Goal: Contribute content: Share content

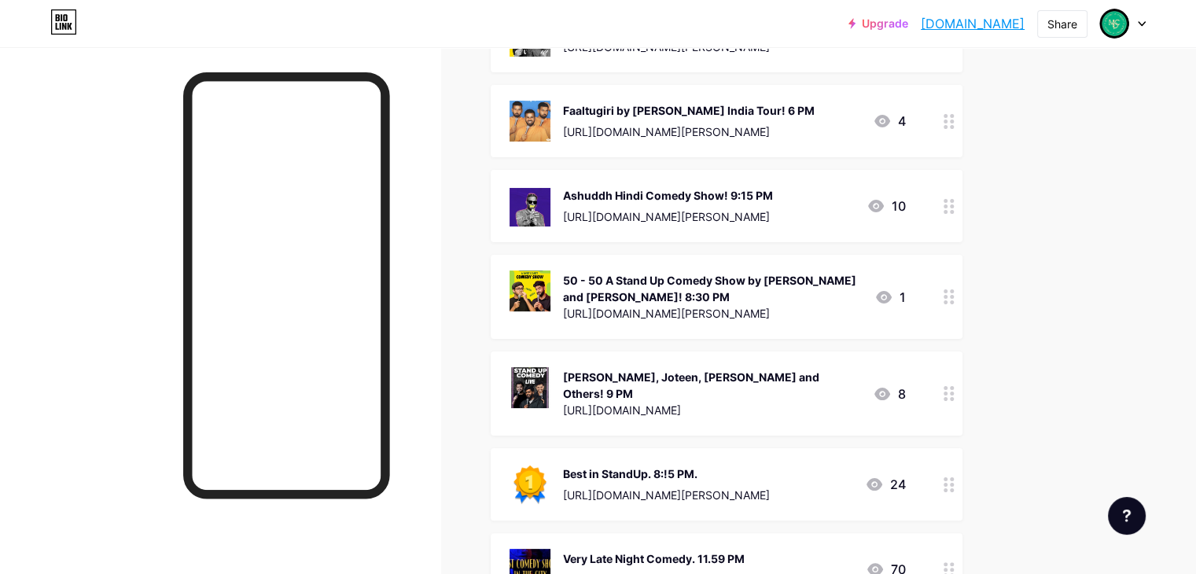
drag, startPoint x: 1011, startPoint y: 319, endPoint x: 964, endPoint y: 425, distance: 115.8
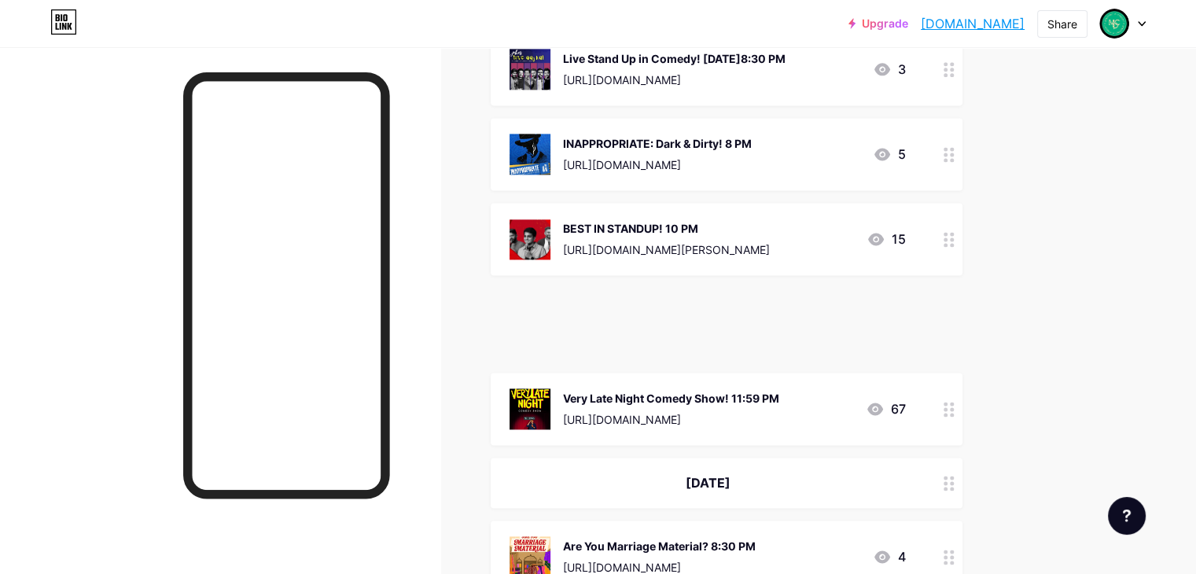
scroll to position [2134, 0]
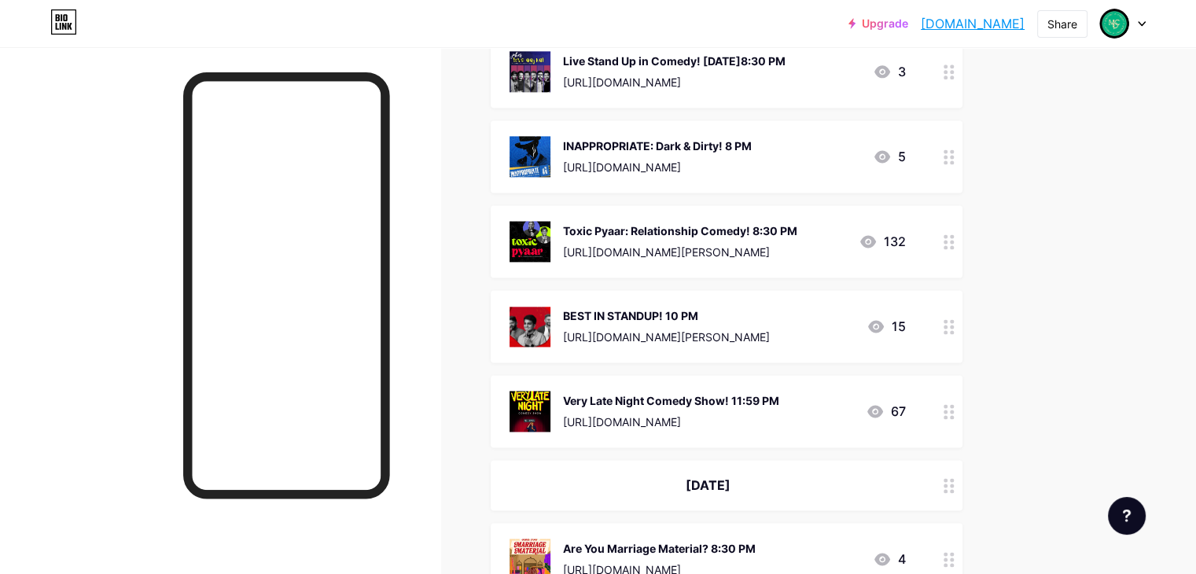
click at [962, 133] on div at bounding box center [948, 156] width 27 height 72
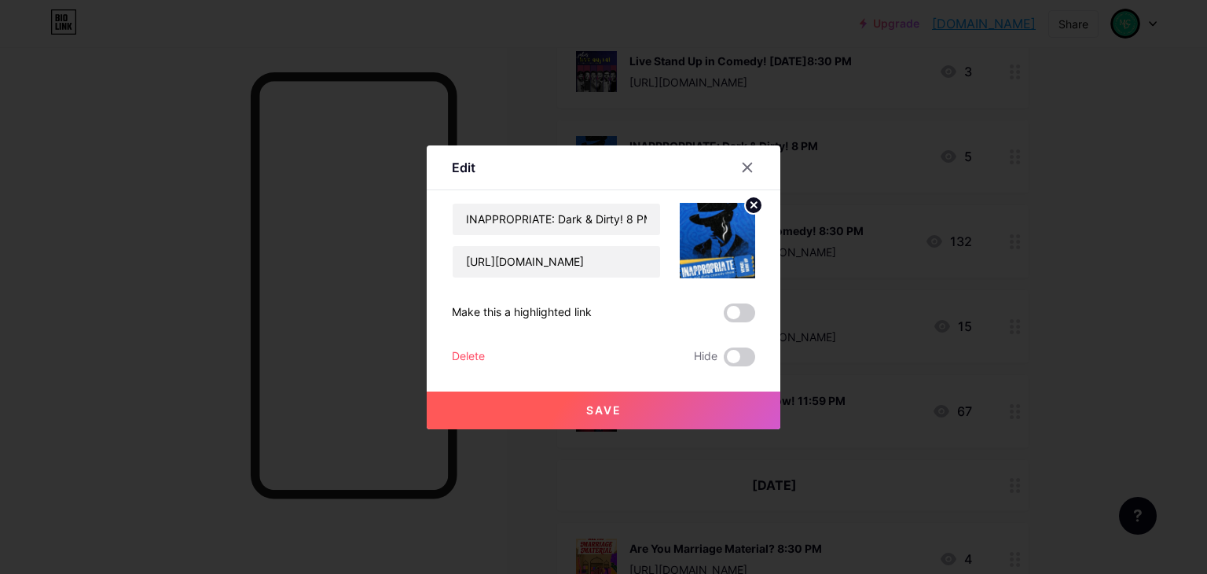
click at [717, 366] on div "Save" at bounding box center [604, 397] width 354 height 63
click at [724, 364] on span at bounding box center [739, 356] width 31 height 19
click at [724, 361] on input "checkbox" at bounding box center [724, 361] width 0 height 0
click at [699, 406] on button "Save" at bounding box center [604, 410] width 354 height 38
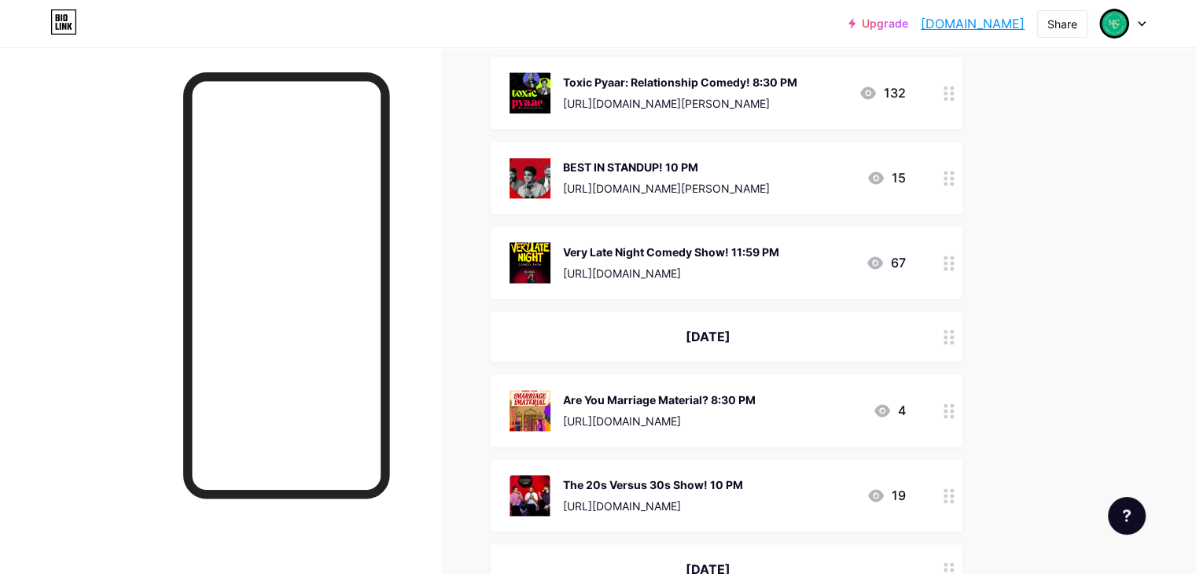
scroll to position [2291, 0]
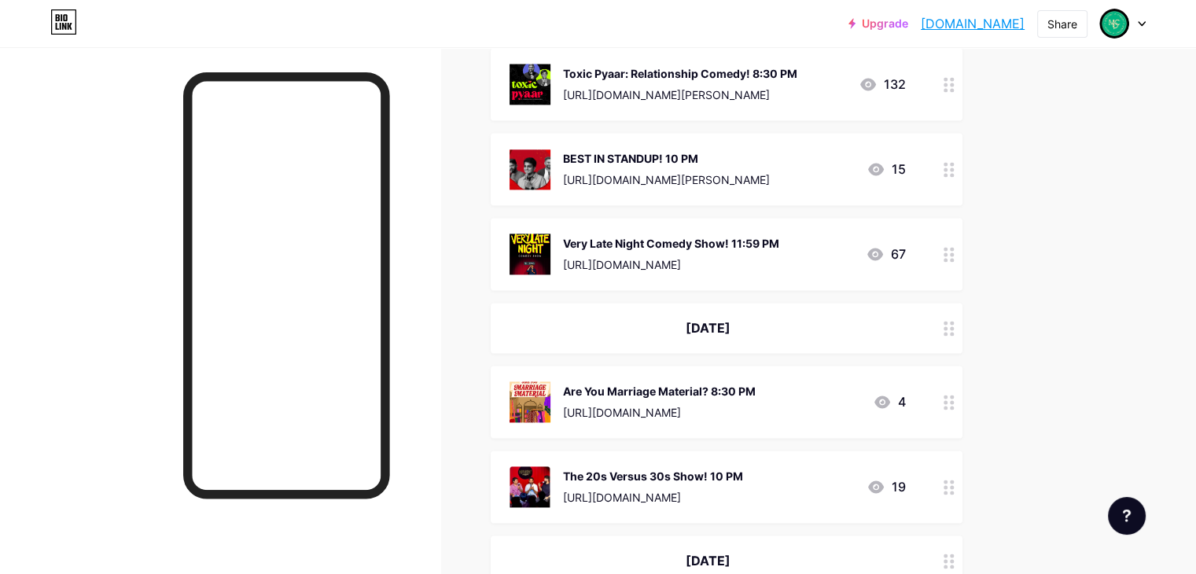
click at [954, 395] on icon at bounding box center [948, 402] width 11 height 15
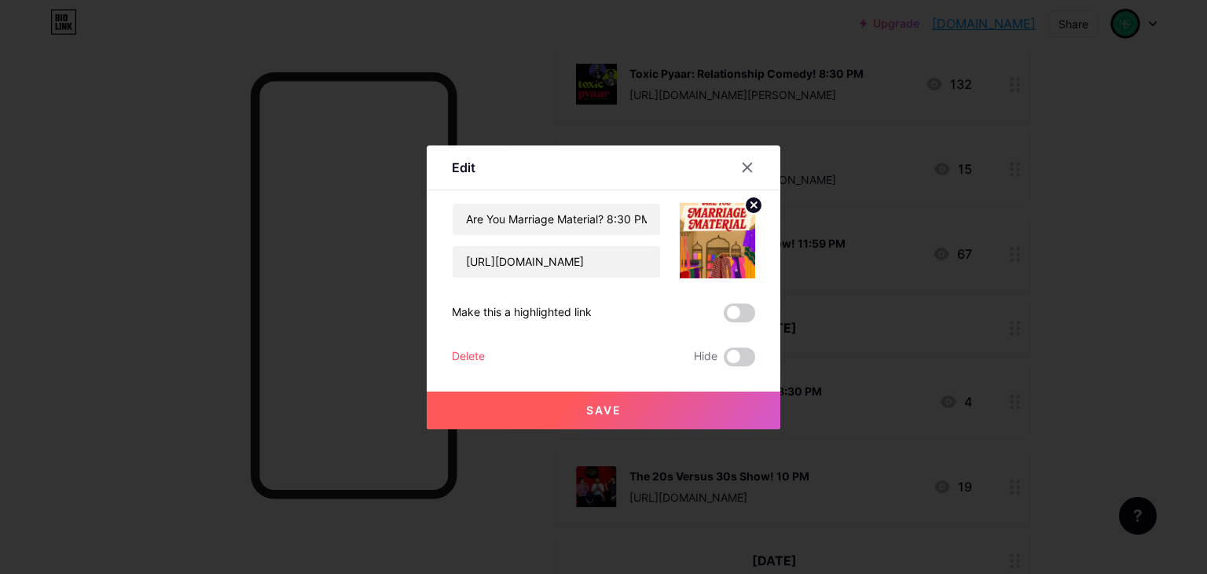
drag, startPoint x: 743, startPoint y: 354, endPoint x: 750, endPoint y: 413, distance: 59.4
click at [742, 354] on span at bounding box center [739, 356] width 31 height 19
click at [724, 361] on input "checkbox" at bounding box center [724, 361] width 0 height 0
click at [750, 413] on button "Save" at bounding box center [604, 410] width 354 height 38
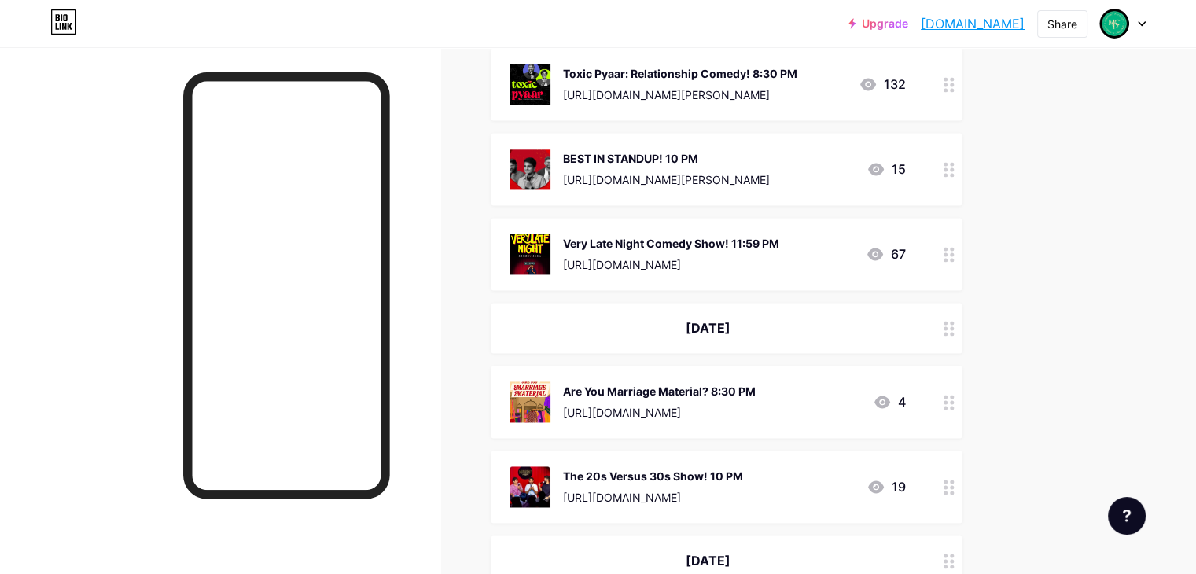
click at [954, 321] on icon at bounding box center [948, 328] width 11 height 15
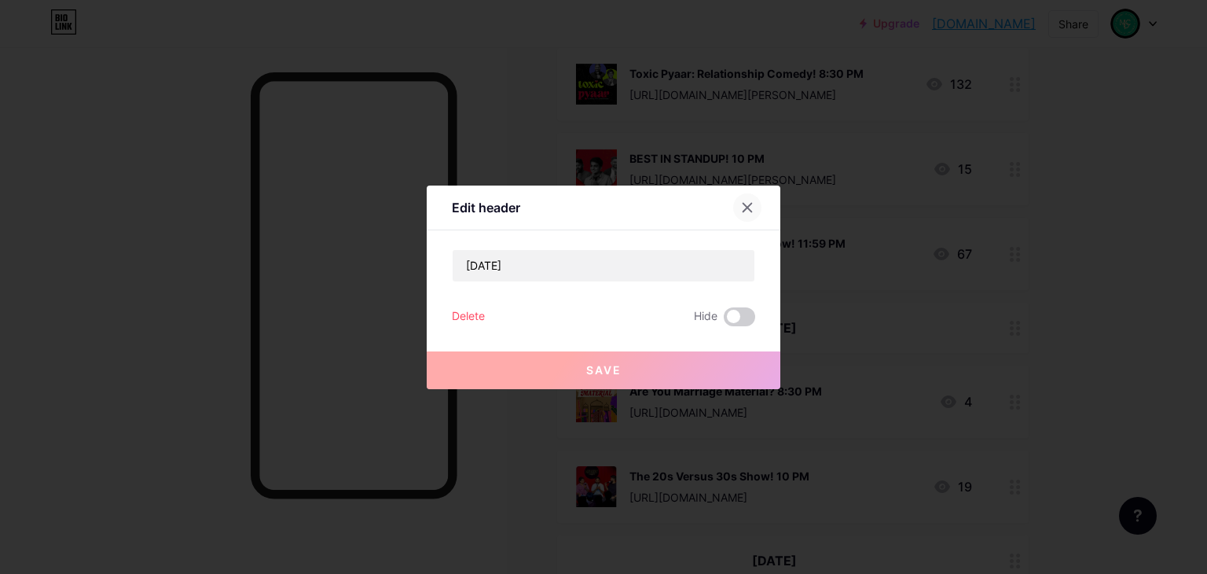
click at [748, 204] on div at bounding box center [747, 207] width 28 height 28
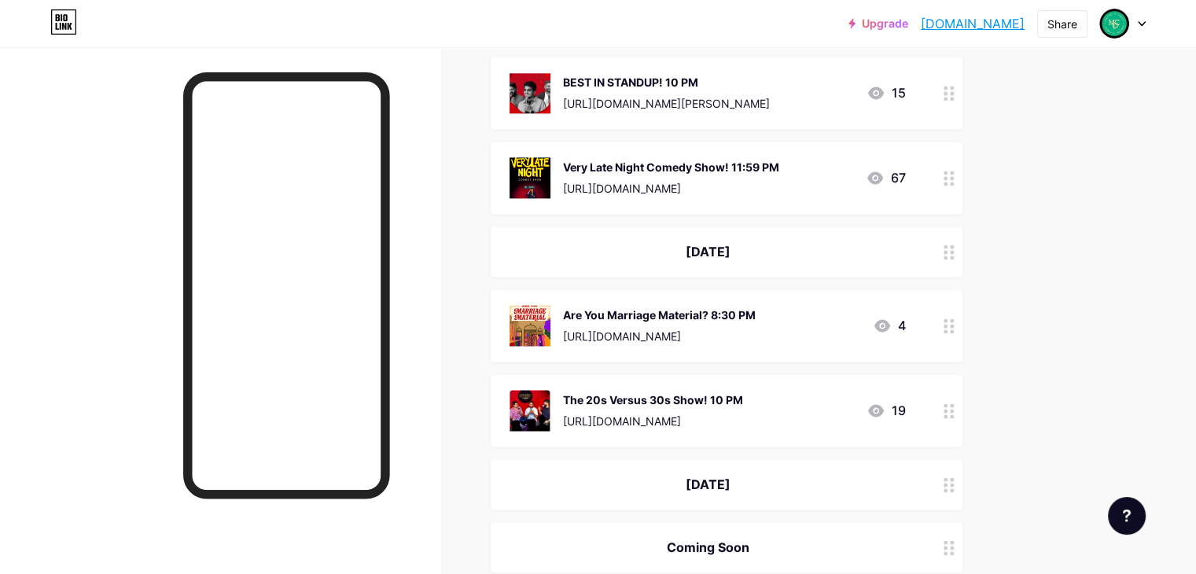
scroll to position [2370, 0]
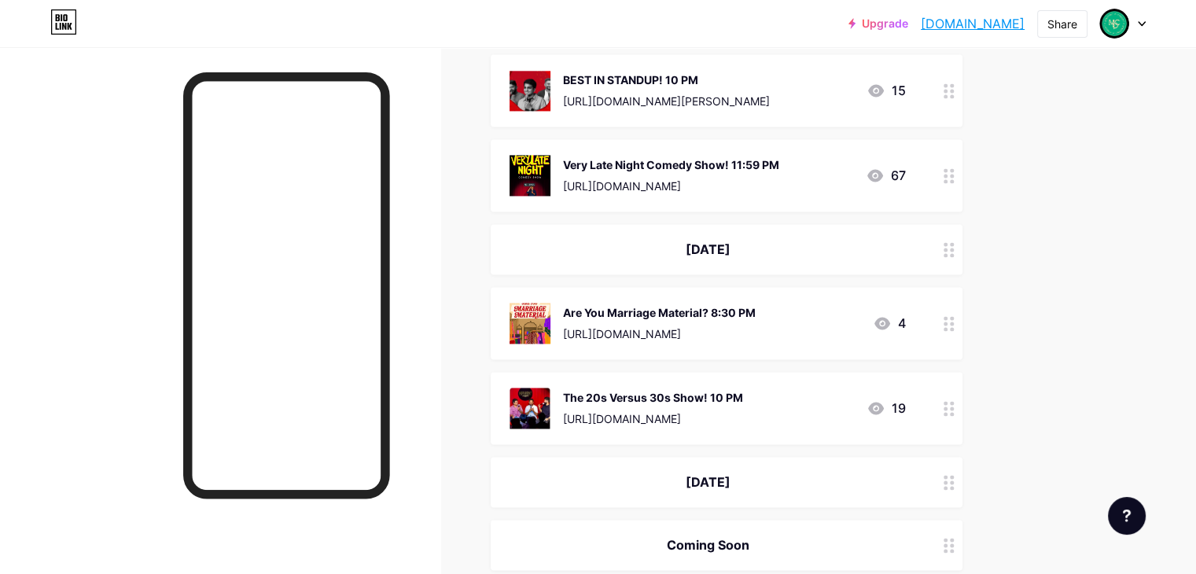
click at [947, 253] on circle at bounding box center [945, 255] width 4 height 4
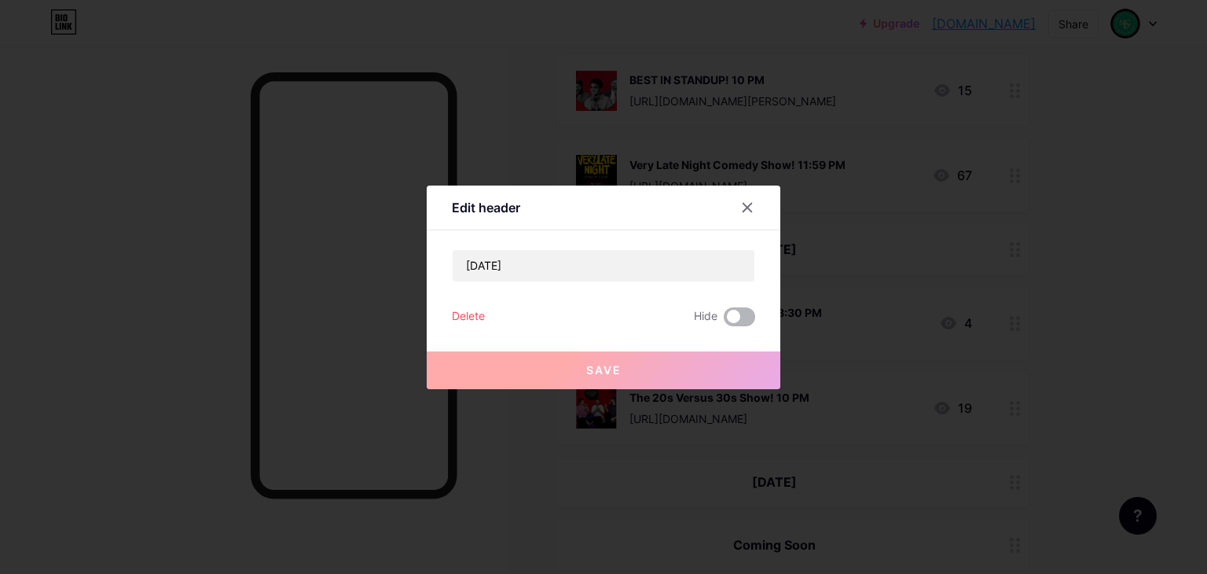
drag, startPoint x: 739, startPoint y: 318, endPoint x: 712, endPoint y: 380, distance: 67.6
click at [739, 318] on span at bounding box center [739, 316] width 31 height 19
click at [724, 321] on input "checkbox" at bounding box center [724, 321] width 0 height 0
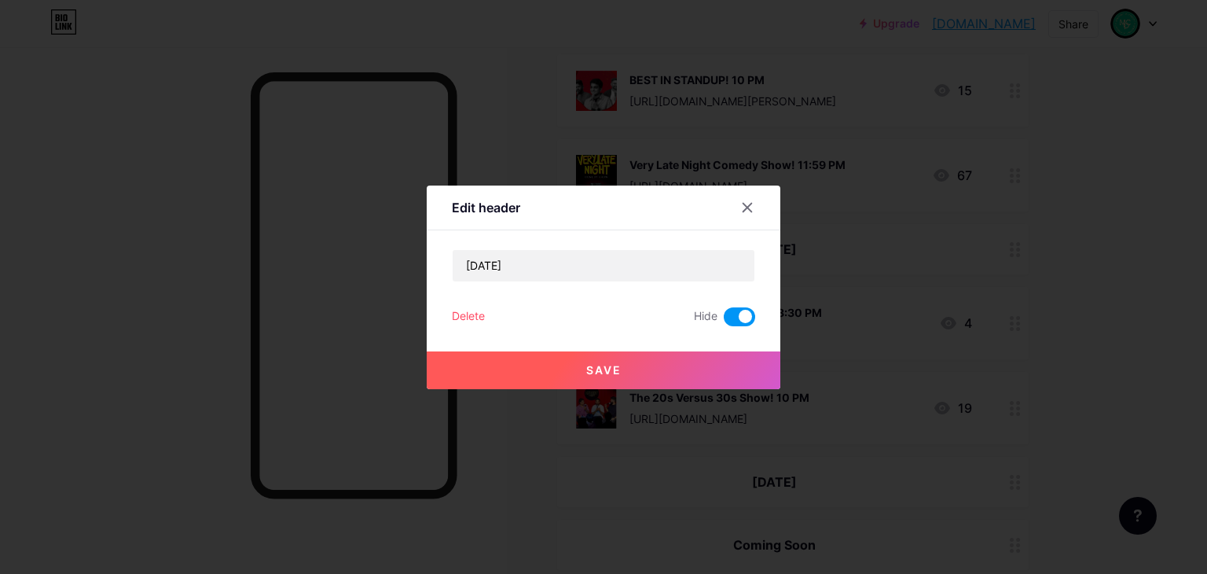
click at [712, 380] on button "Save" at bounding box center [604, 370] width 354 height 38
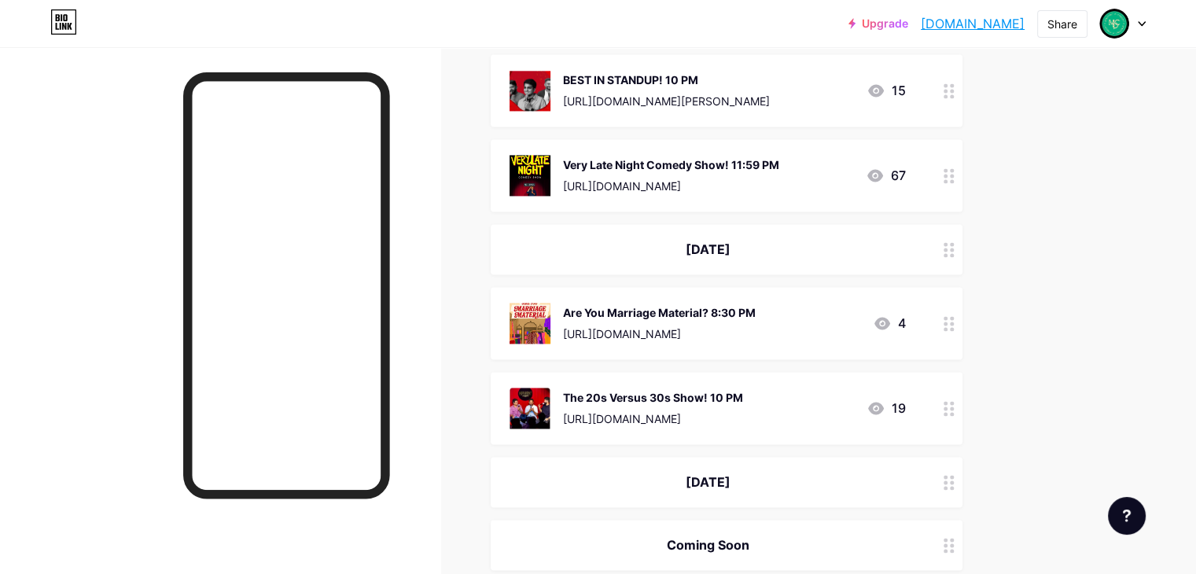
click at [954, 475] on icon at bounding box center [948, 482] width 11 height 15
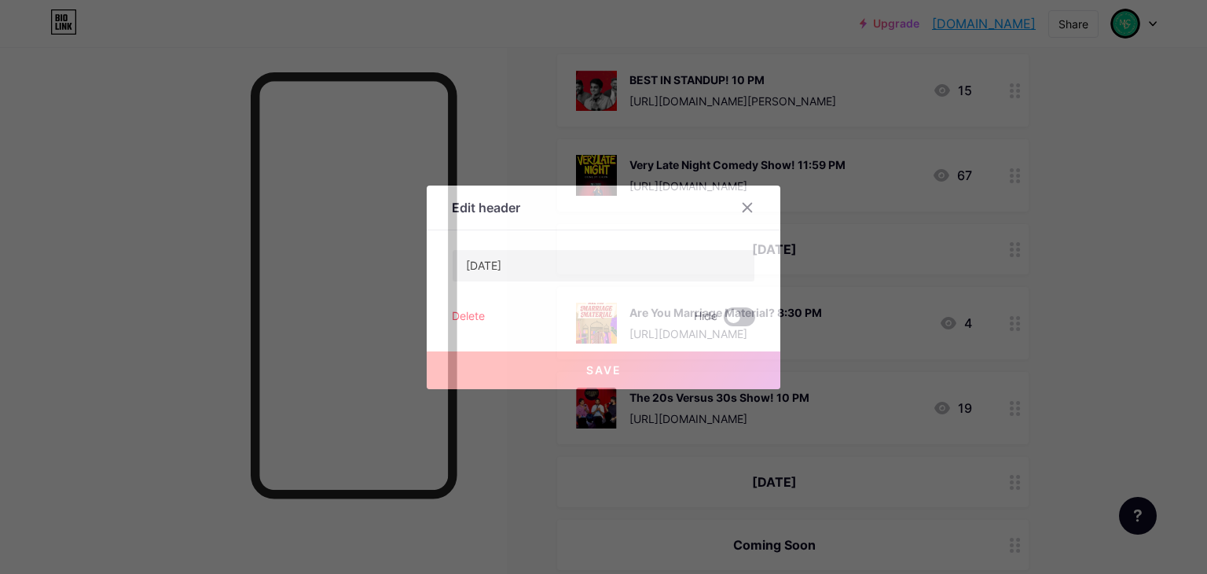
click at [744, 325] on span at bounding box center [739, 316] width 31 height 19
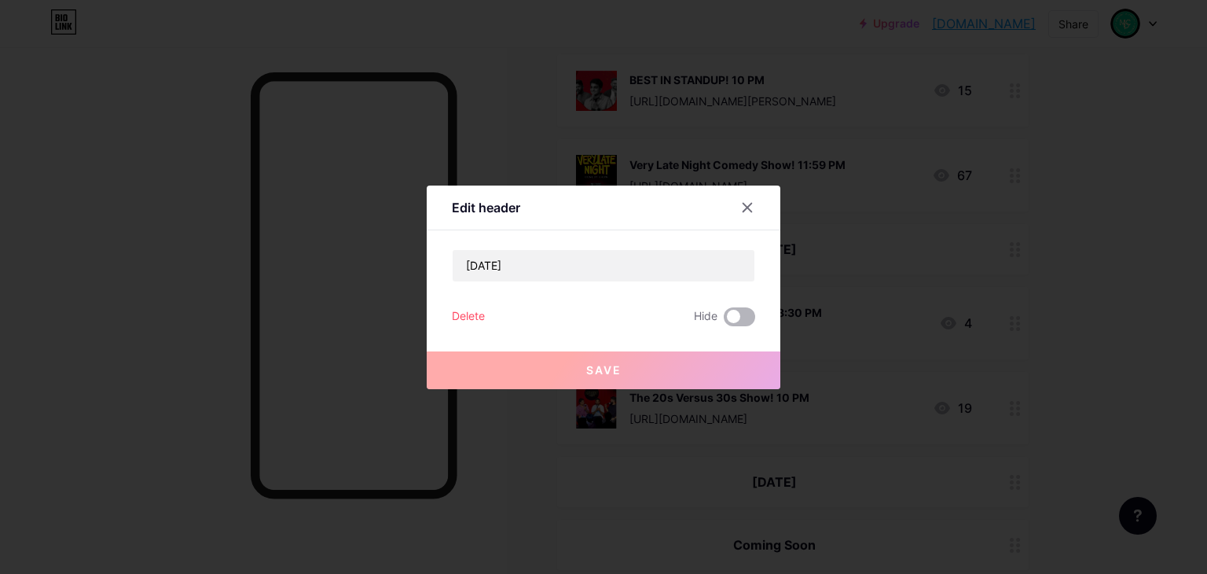
click at [724, 321] on input "checkbox" at bounding box center [724, 321] width 0 height 0
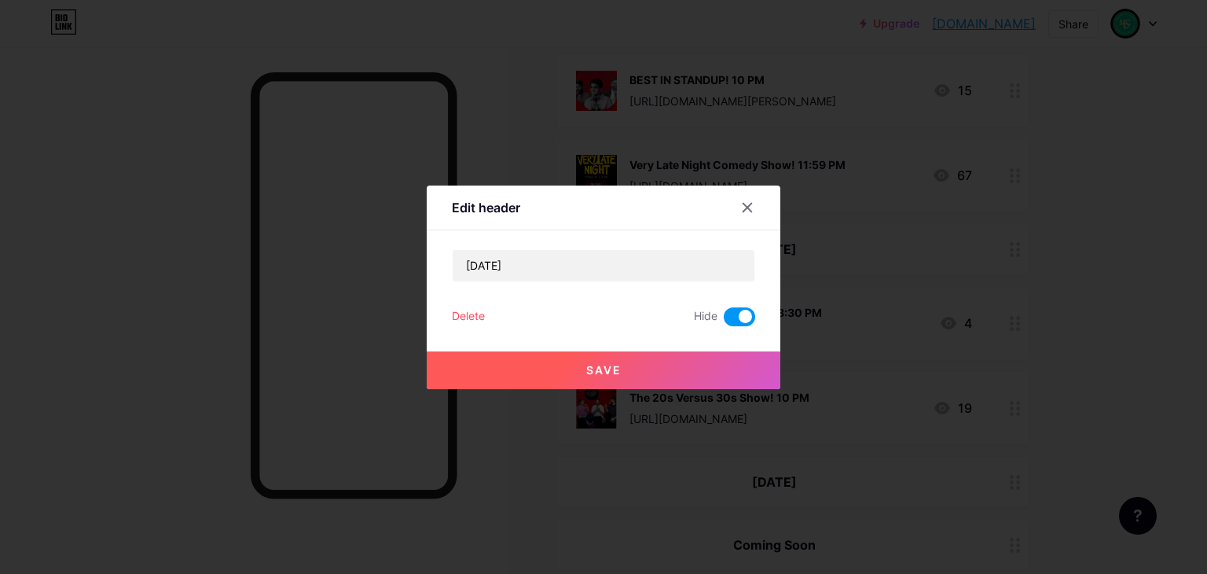
click at [715, 376] on button "Save" at bounding box center [604, 370] width 354 height 38
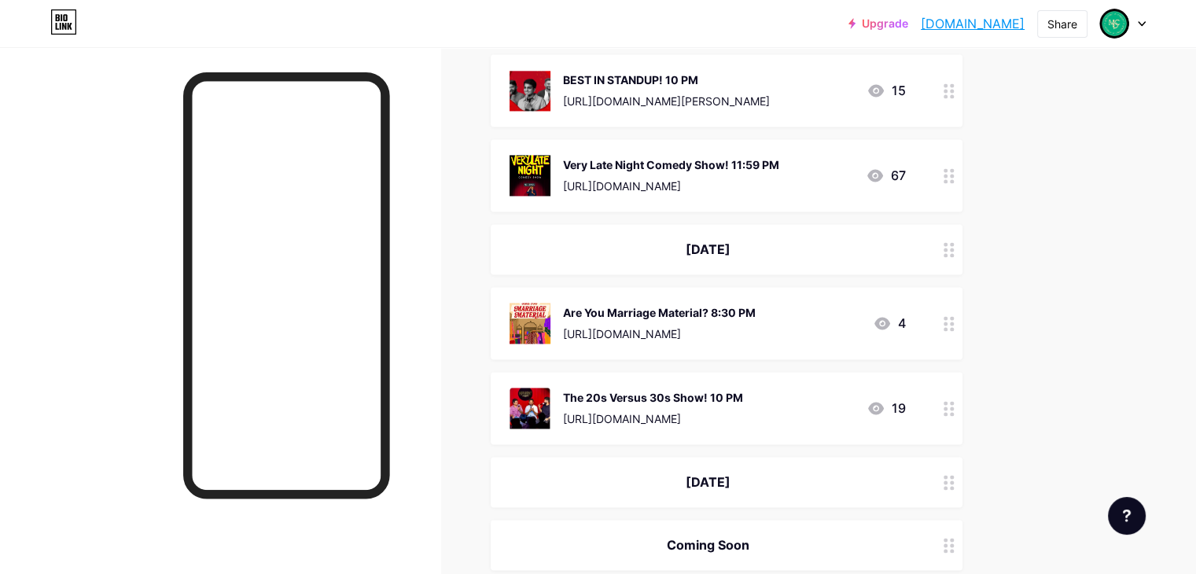
click at [954, 401] on icon at bounding box center [948, 408] width 11 height 15
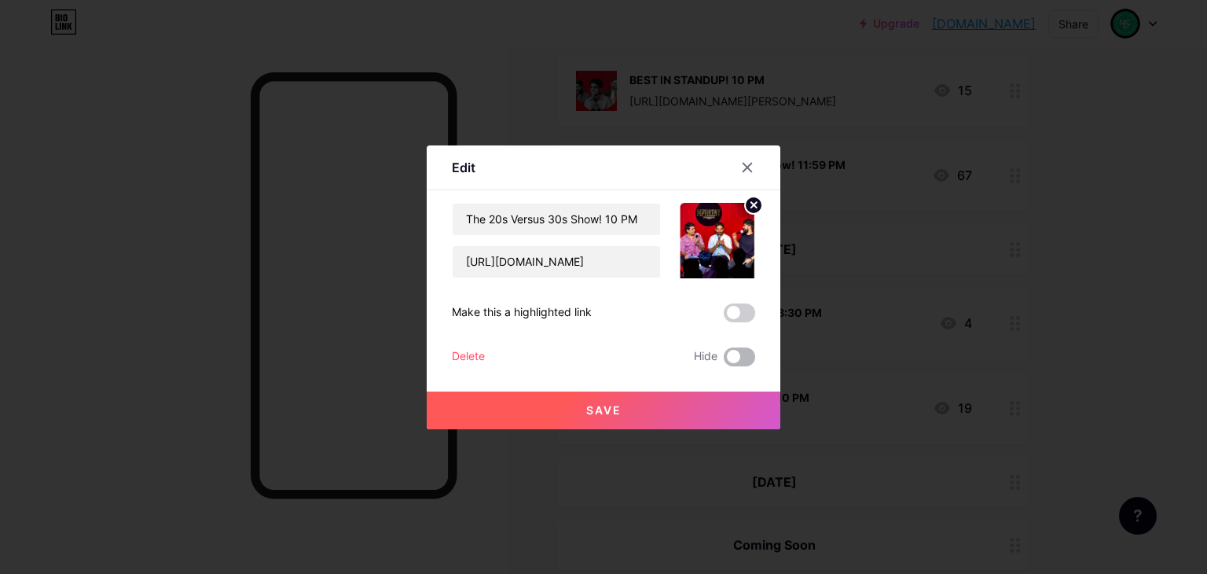
click at [740, 350] on span at bounding box center [739, 356] width 31 height 19
click at [724, 361] on input "checkbox" at bounding box center [724, 361] width 0 height 0
click at [742, 400] on button "Save" at bounding box center [604, 410] width 354 height 38
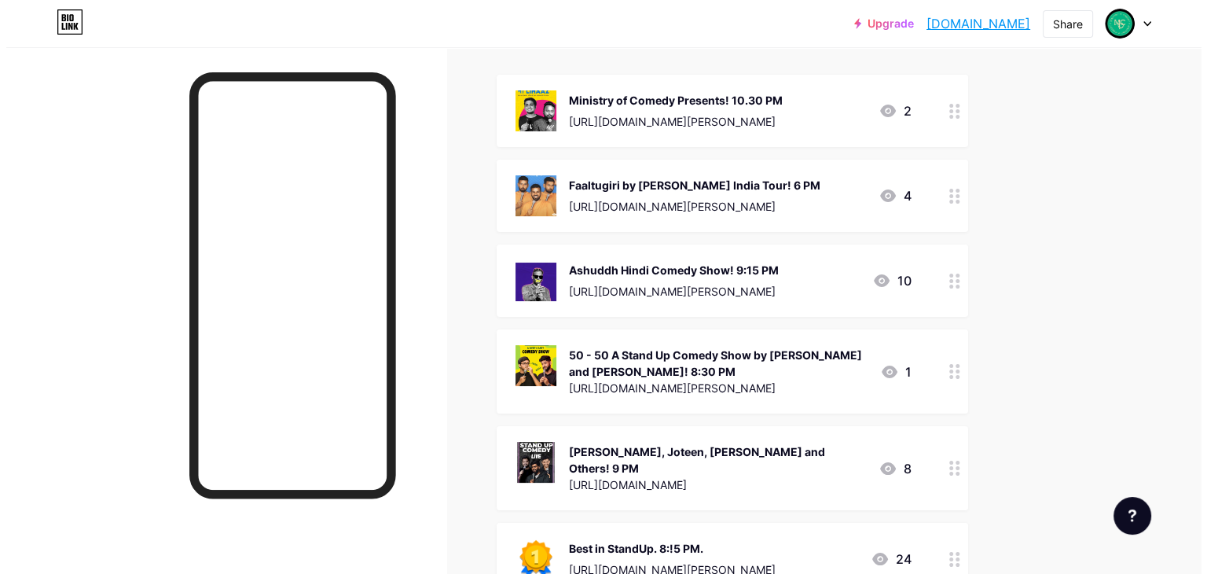
scroll to position [0, 0]
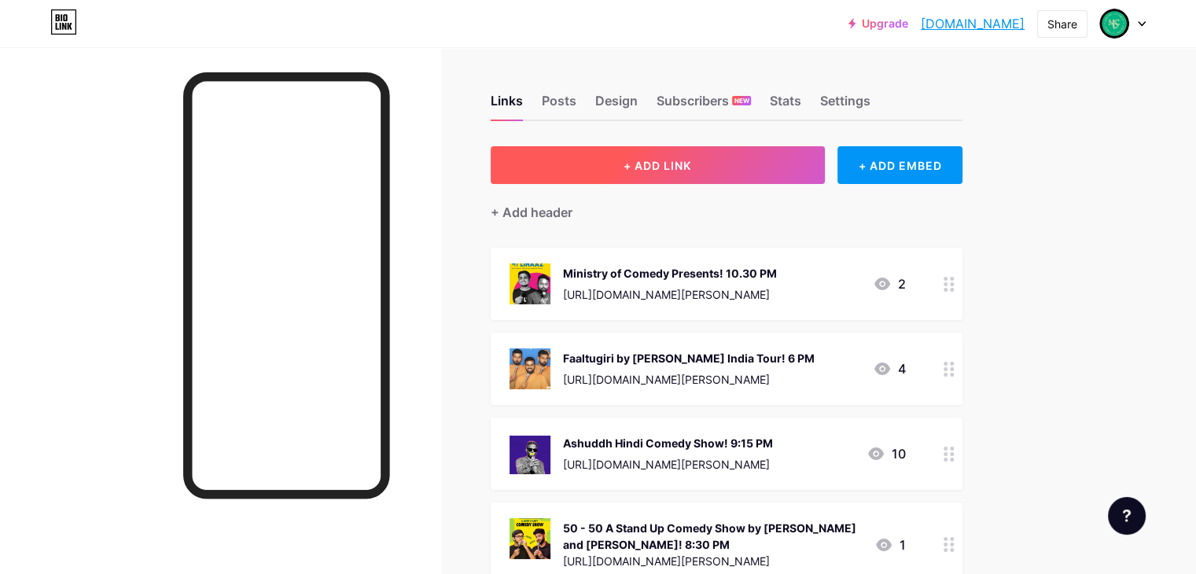
click at [825, 181] on button "+ ADD LINK" at bounding box center [657, 165] width 334 height 38
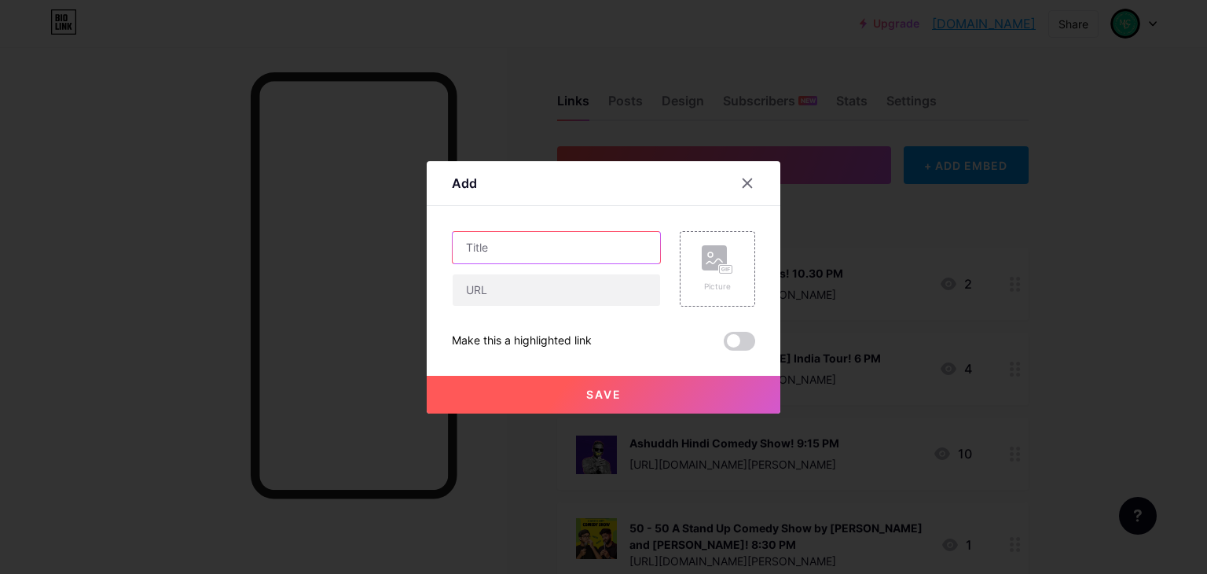
click at [570, 249] on input "text" at bounding box center [557, 247] width 208 height 31
click at [641, 246] on input "Standup Comedy LIVE! [DATE]," at bounding box center [557, 247] width 208 height 31
type input "Standup Comedy LIVE! [DATE] 8 PM"
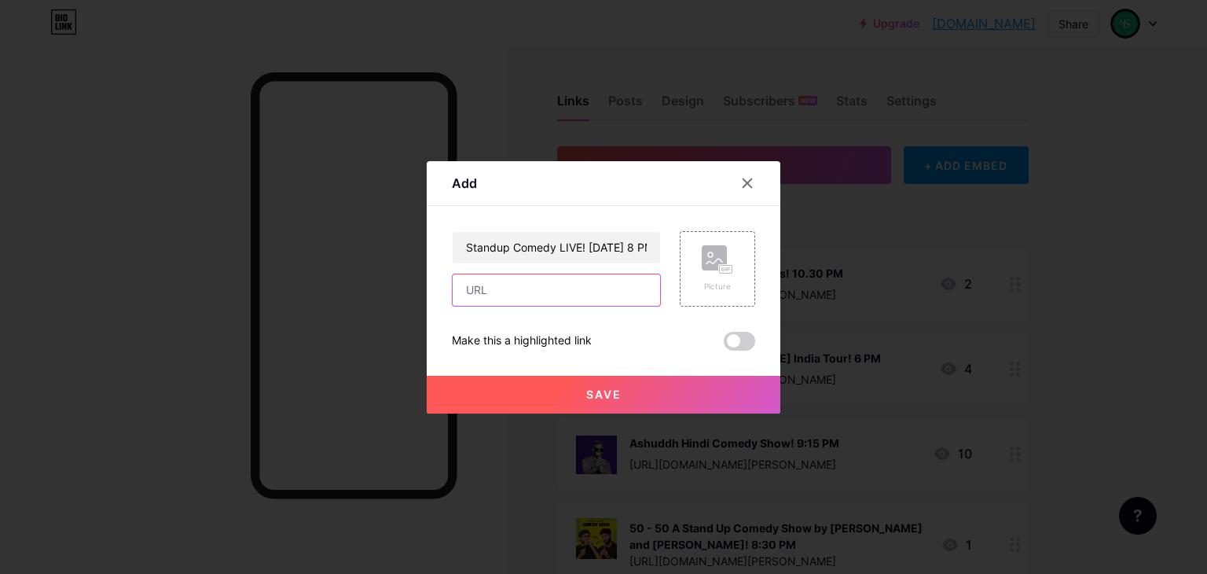
click at [501, 282] on input "text" at bounding box center [557, 289] width 208 height 31
paste input "[URL][DOMAIN_NAME]"
type input "[URL][DOMAIN_NAME]"
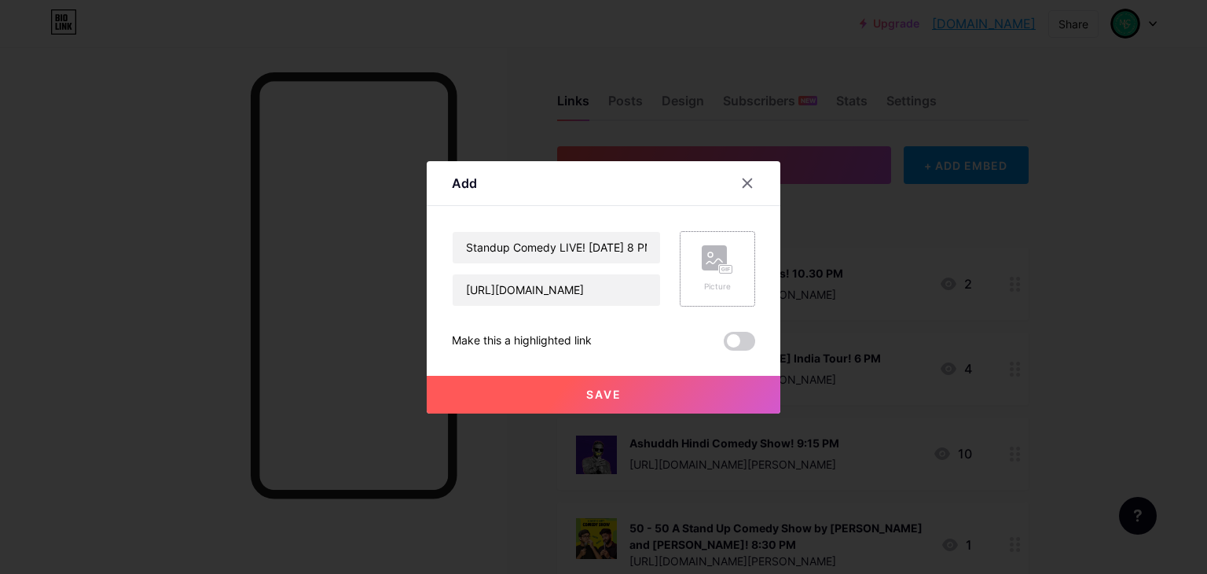
click at [726, 288] on div "Picture" at bounding box center [717, 287] width 31 height 12
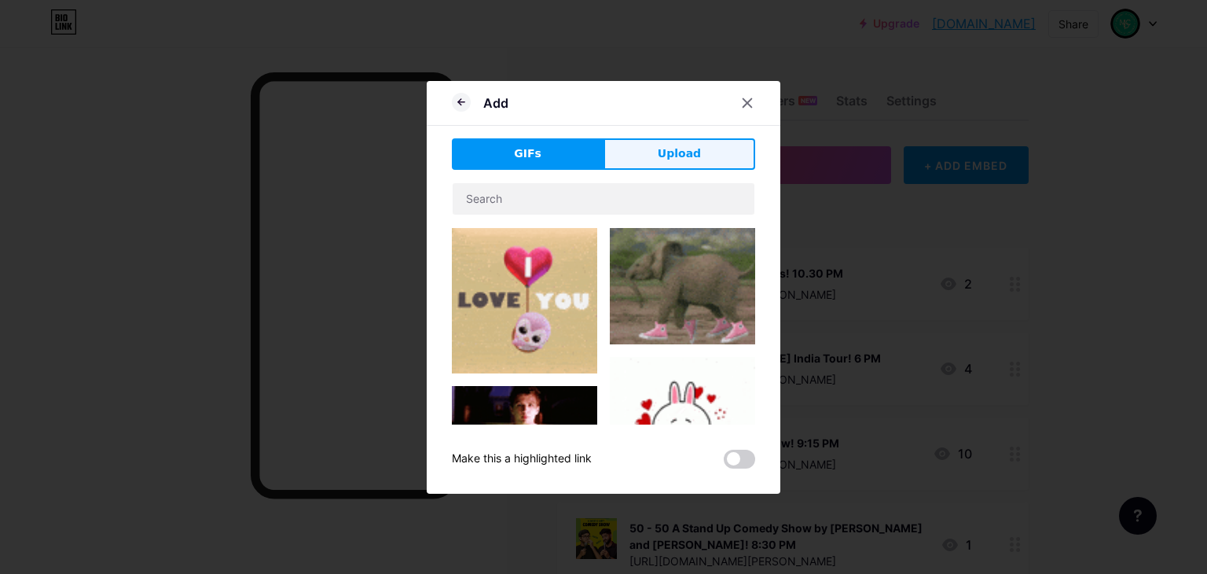
click at [686, 153] on span "Upload" at bounding box center [679, 153] width 43 height 17
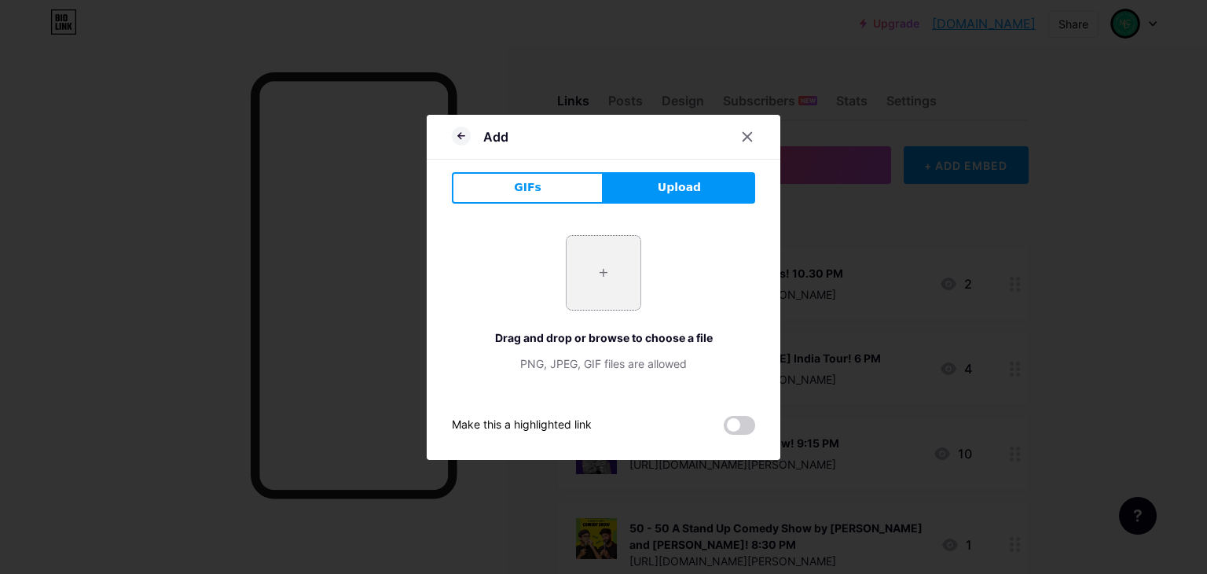
click at [603, 282] on input "file" at bounding box center [604, 273] width 74 height 74
type input "C:\fakepath\Screenshot [DATE] 153829.png"
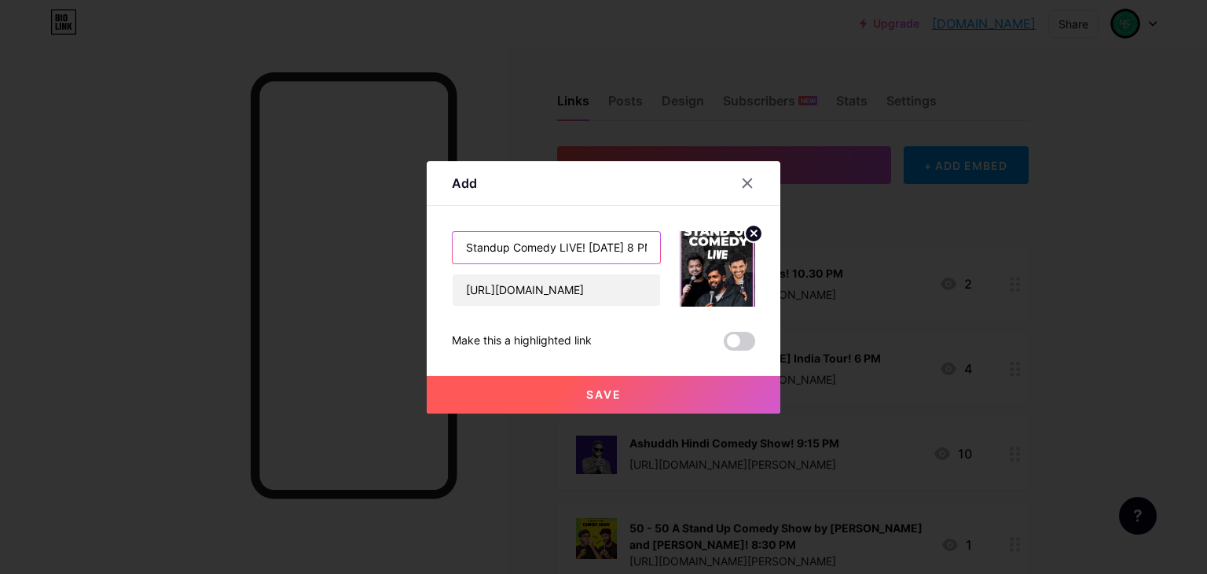
click at [626, 249] on input "Standup Comedy LIVE! [DATE] 8 PM" at bounding box center [557, 247] width 208 height 31
click at [659, 395] on button "Save" at bounding box center [604, 395] width 354 height 38
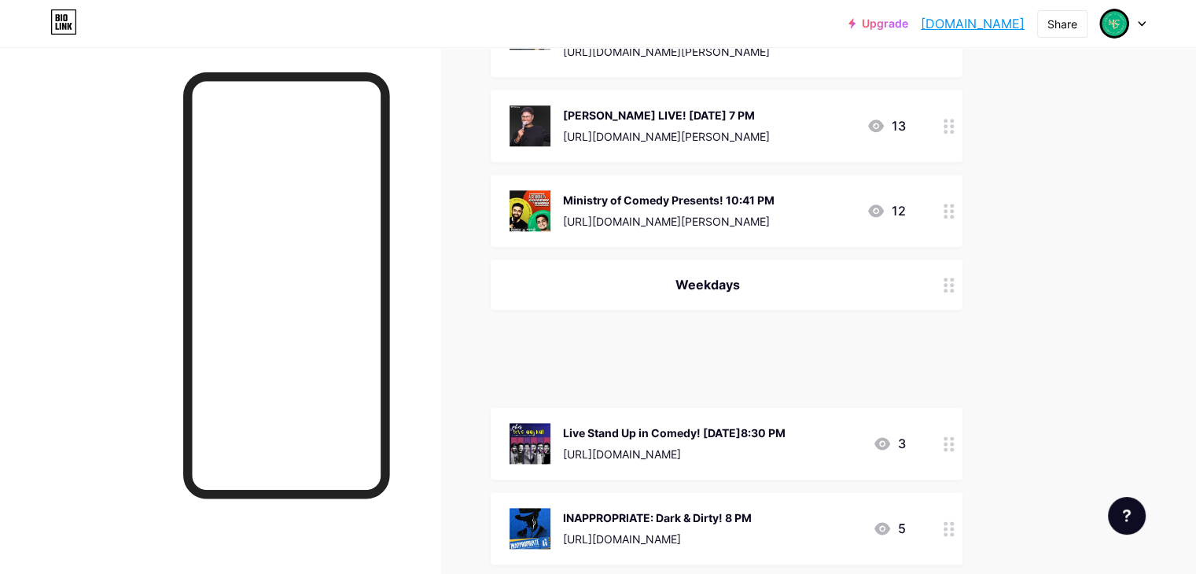
scroll to position [1848, 0]
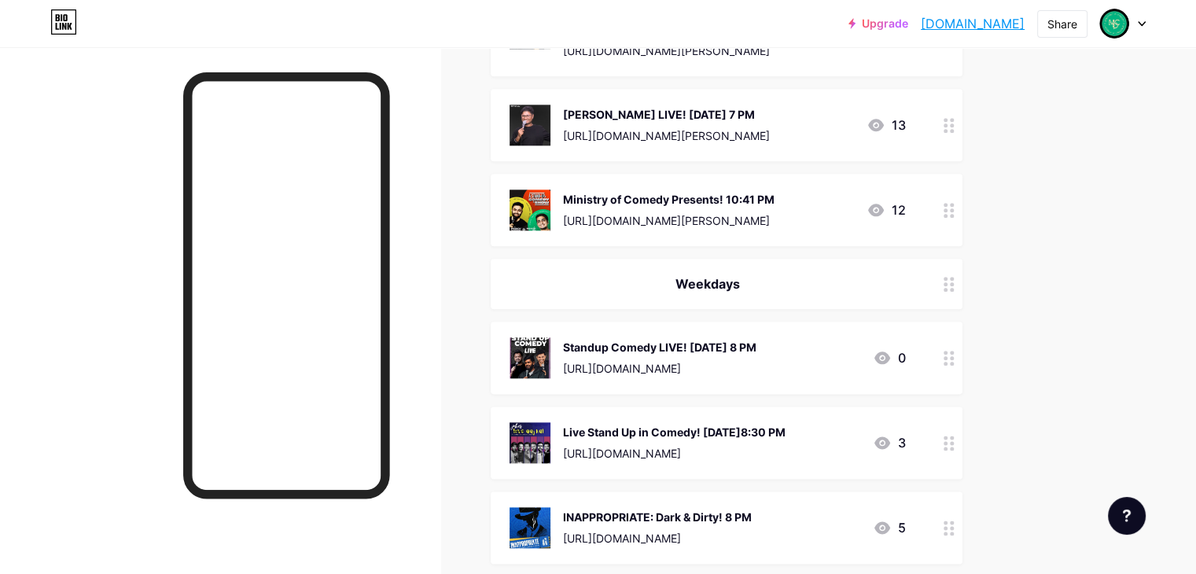
click at [962, 281] on div at bounding box center [948, 284] width 27 height 50
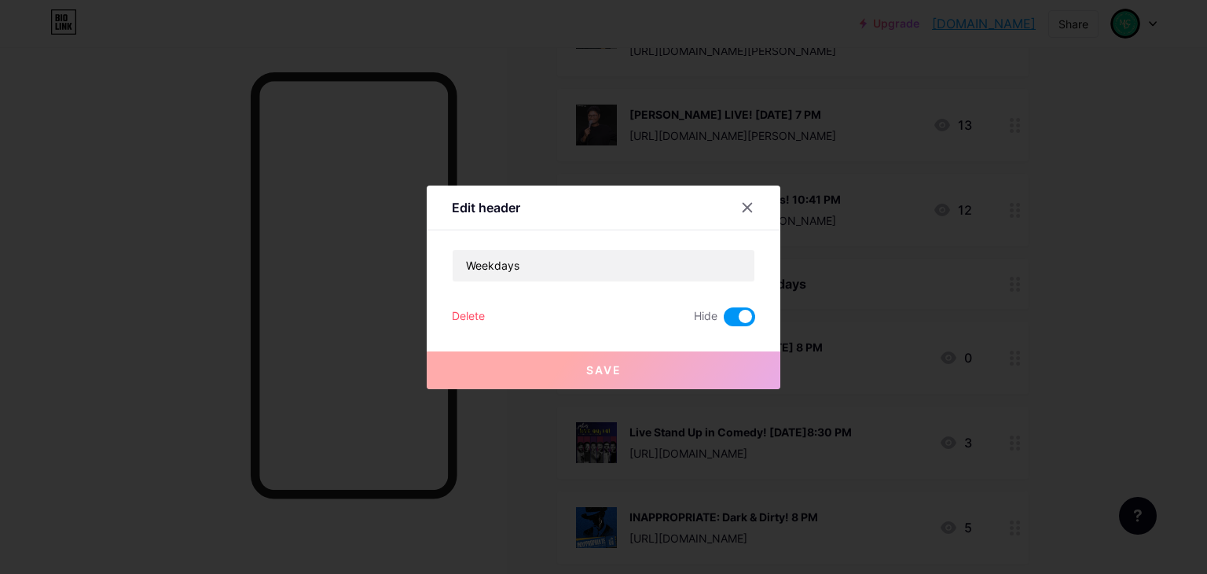
drag, startPoint x: 731, startPoint y: 311, endPoint x: 733, endPoint y: 343, distance: 32.3
click at [729, 312] on span at bounding box center [739, 316] width 31 height 19
click at [724, 321] on input "checkbox" at bounding box center [724, 321] width 0 height 0
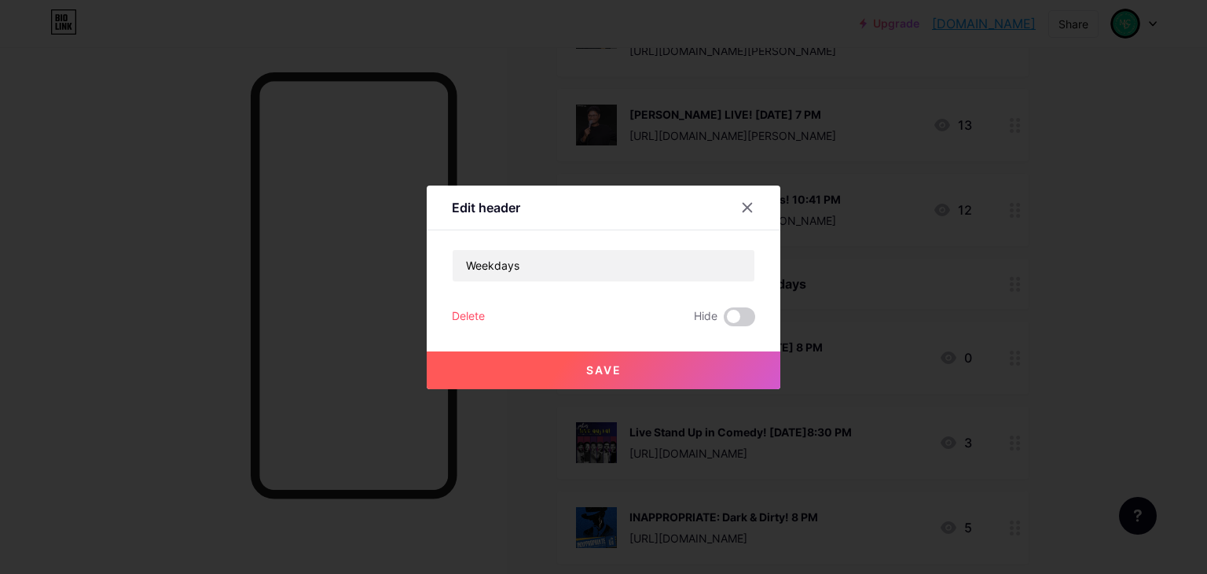
click at [733, 362] on button "Save" at bounding box center [604, 370] width 354 height 38
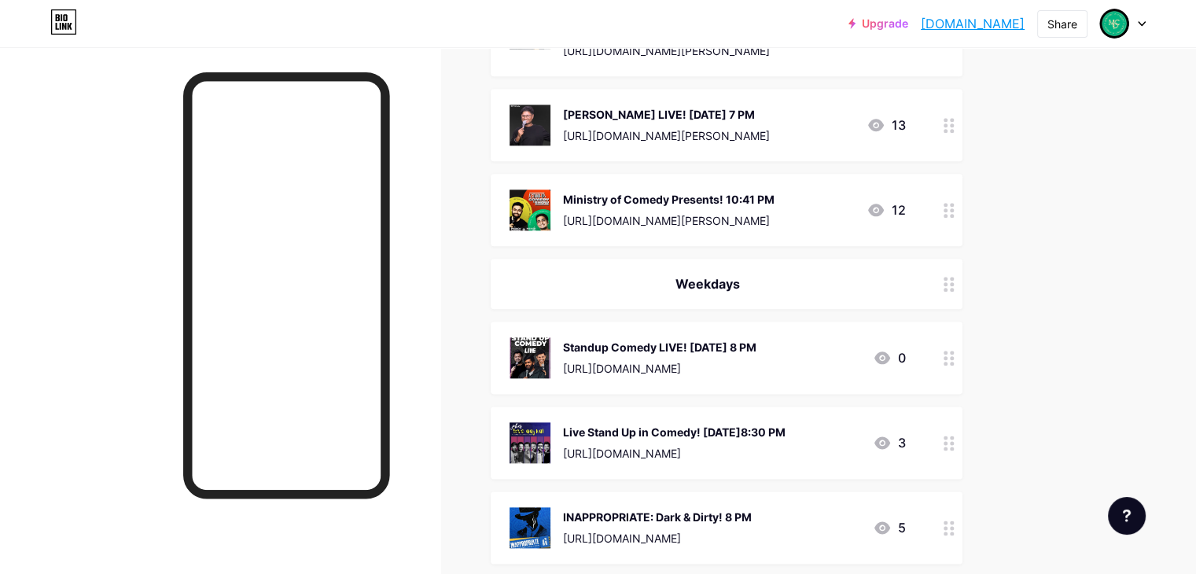
click at [947, 288] on circle at bounding box center [945, 290] width 4 height 4
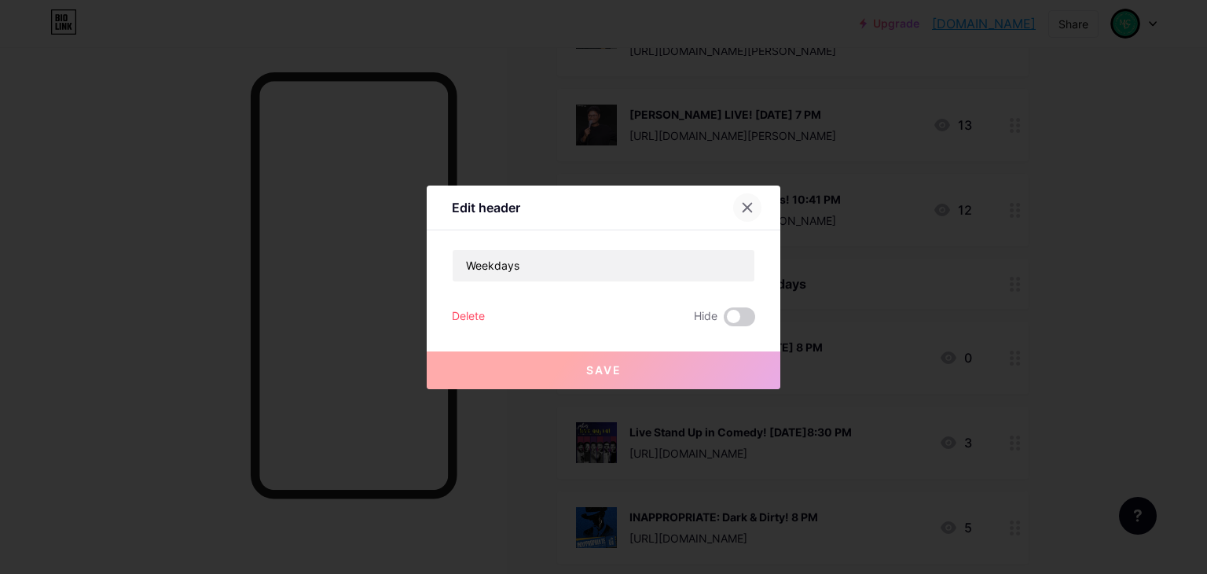
click at [746, 205] on icon at bounding box center [747, 207] width 13 height 13
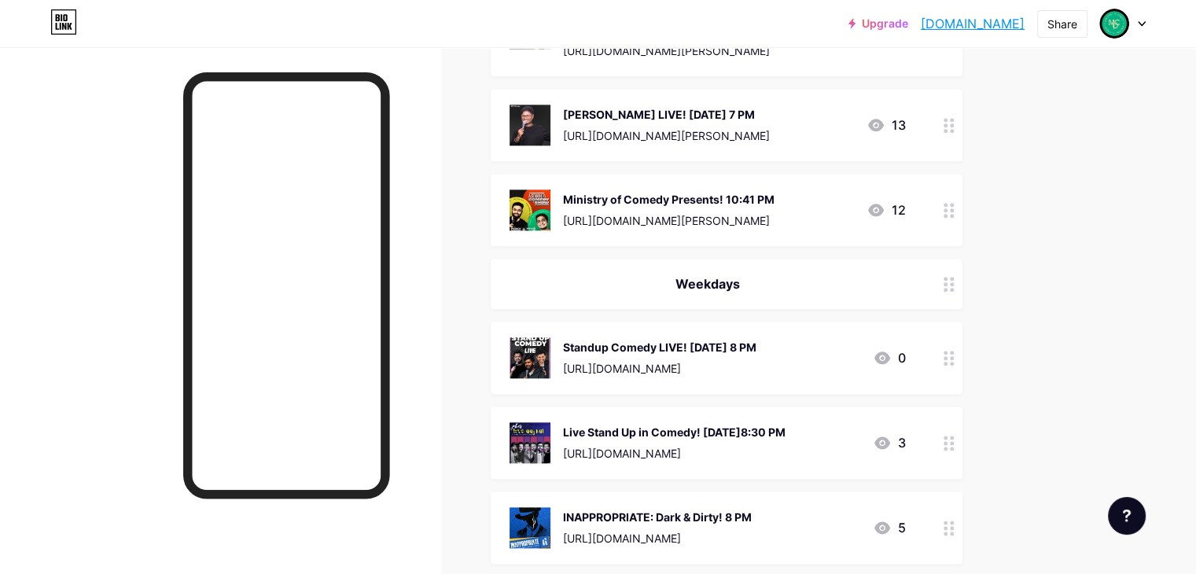
click at [953, 356] on circle at bounding box center [952, 358] width 4 height 4
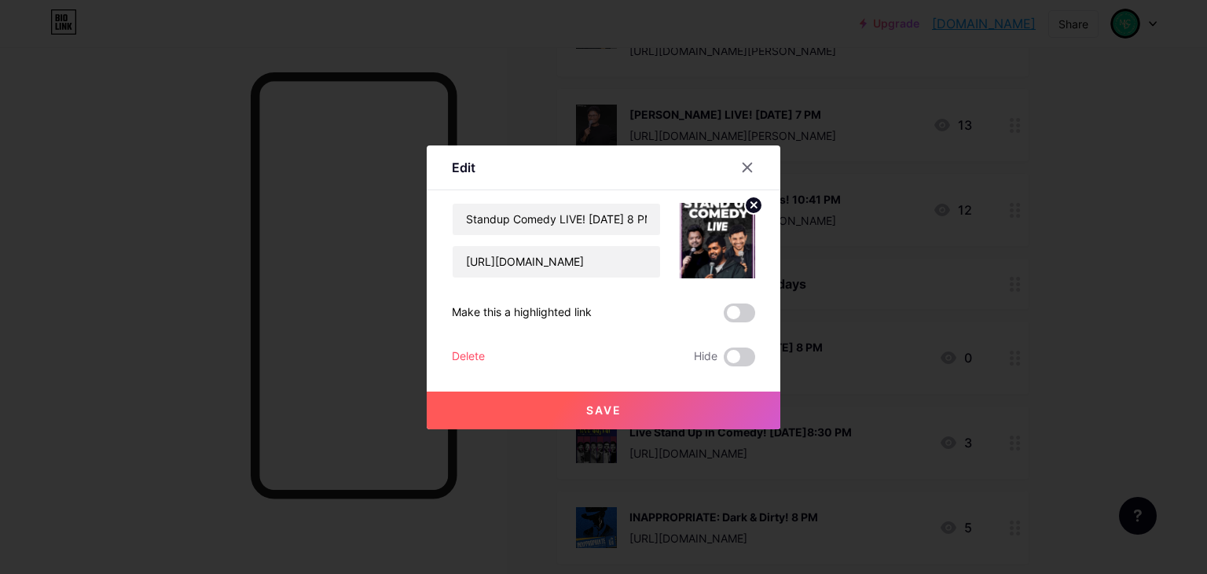
click at [687, 415] on button "Save" at bounding box center [604, 410] width 354 height 38
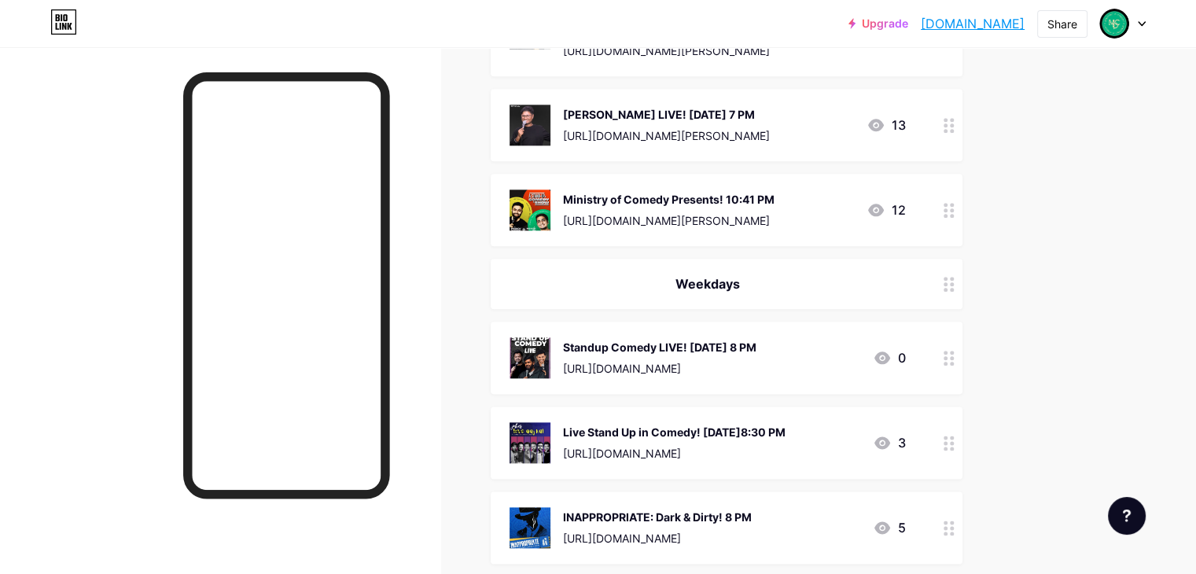
click at [962, 277] on div at bounding box center [948, 284] width 27 height 50
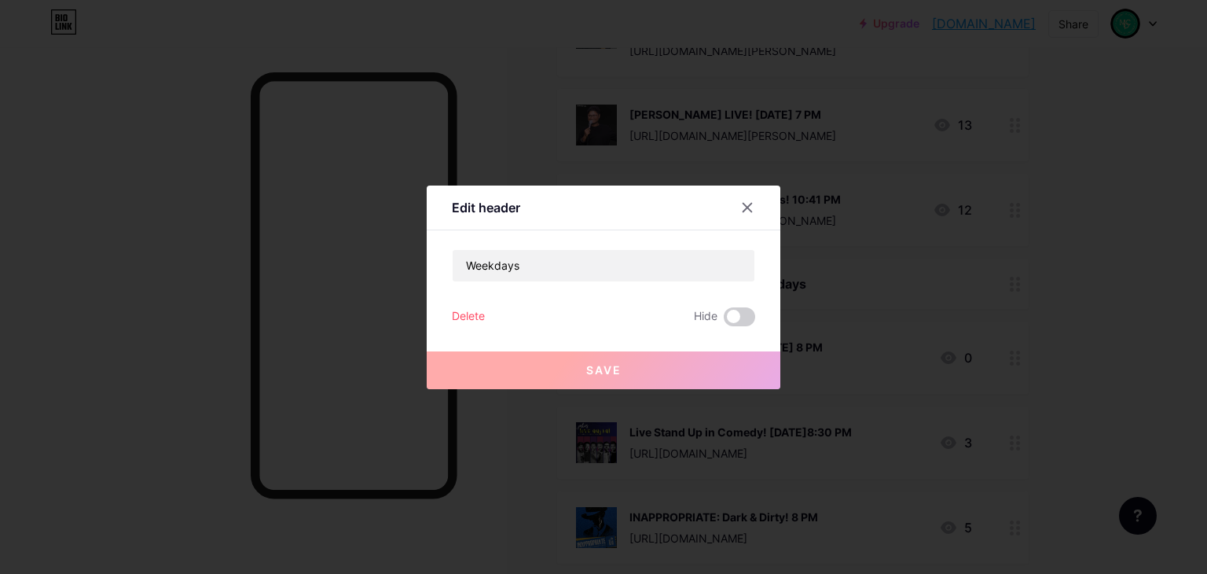
click at [742, 326] on div "Save" at bounding box center [604, 357] width 354 height 63
click at [739, 311] on span at bounding box center [739, 316] width 31 height 19
click at [724, 321] on input "checkbox" at bounding box center [724, 321] width 0 height 0
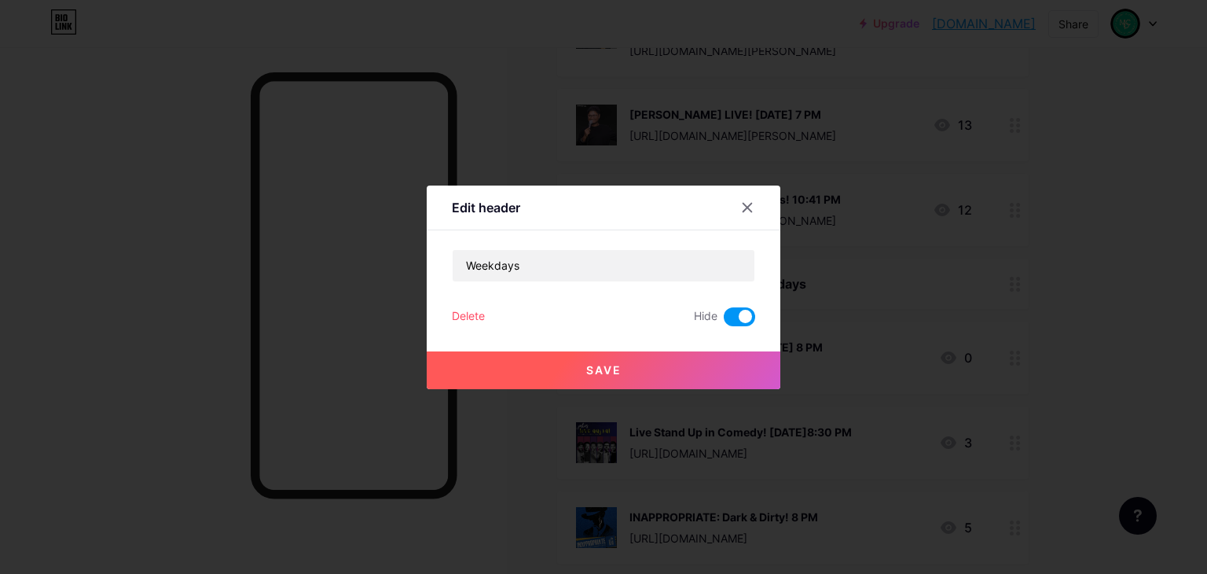
click at [737, 318] on span at bounding box center [739, 316] width 31 height 19
click at [724, 321] on input "checkbox" at bounding box center [724, 321] width 0 height 0
click at [652, 364] on button "Save" at bounding box center [604, 370] width 354 height 38
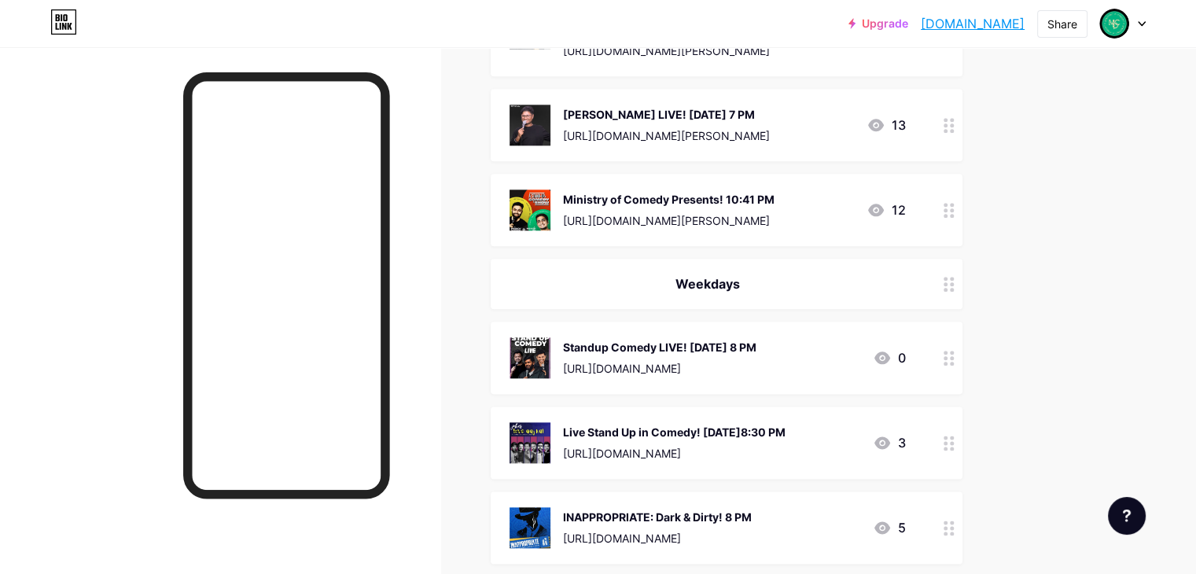
click at [962, 343] on div at bounding box center [948, 357] width 27 height 72
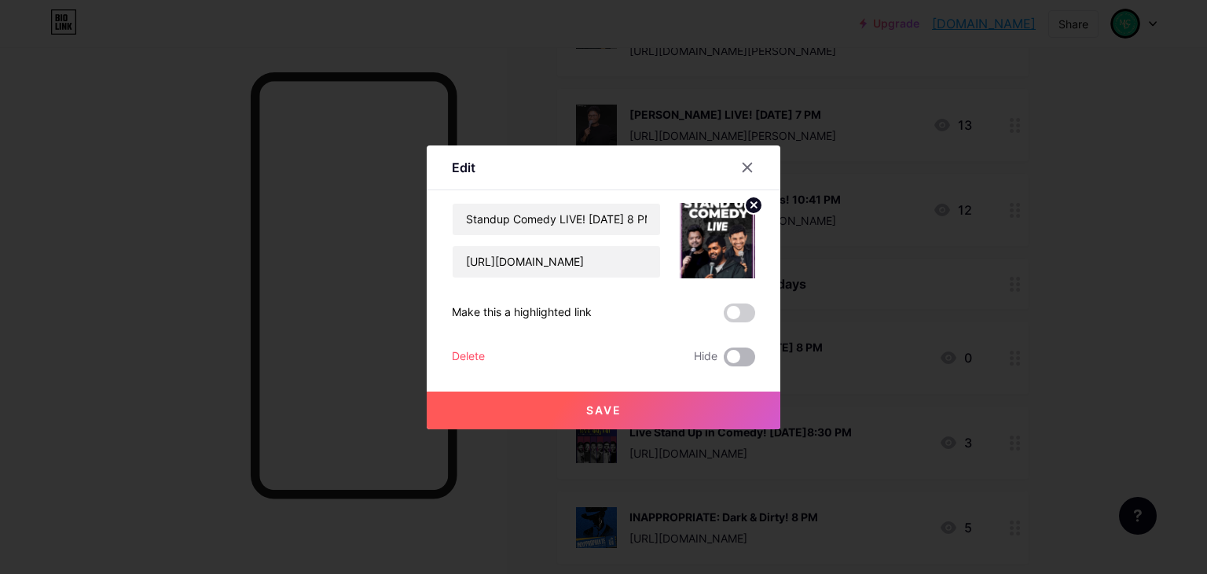
click at [729, 350] on span at bounding box center [739, 356] width 31 height 19
click at [724, 361] on input "checkbox" at bounding box center [724, 361] width 0 height 0
click at [733, 357] on span at bounding box center [739, 356] width 31 height 19
click at [724, 361] on input "checkbox" at bounding box center [724, 361] width 0 height 0
click at [726, 403] on button "Save" at bounding box center [604, 410] width 354 height 38
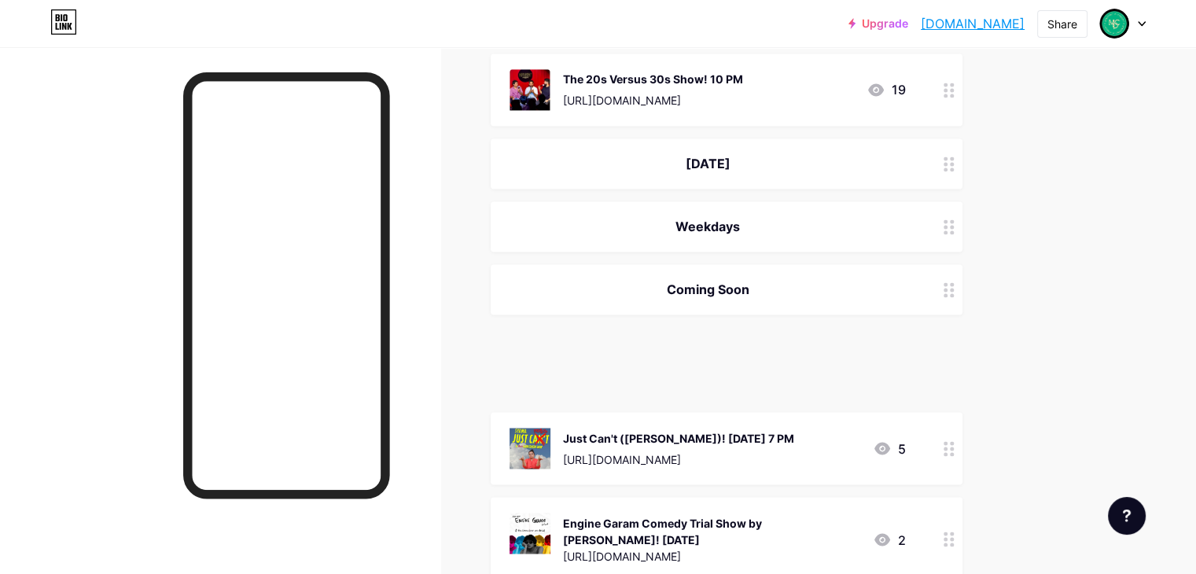
scroll to position [2628, 0]
